Goal: Task Accomplishment & Management: Manage account settings

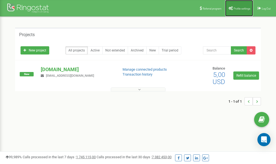
click at [241, 11] on link "Profile settings" at bounding box center [239, 8] width 28 height 16
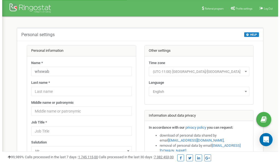
scroll to position [27, 0]
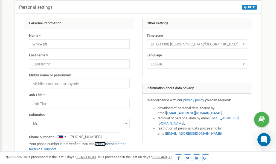
click at [104, 144] on link "verify it" at bounding box center [100, 144] width 11 height 4
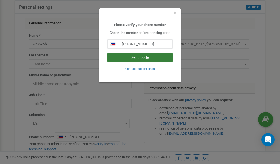
click at [145, 57] on button "Send code" at bounding box center [140, 57] width 65 height 9
